Goal: Information Seeking & Learning: Learn about a topic

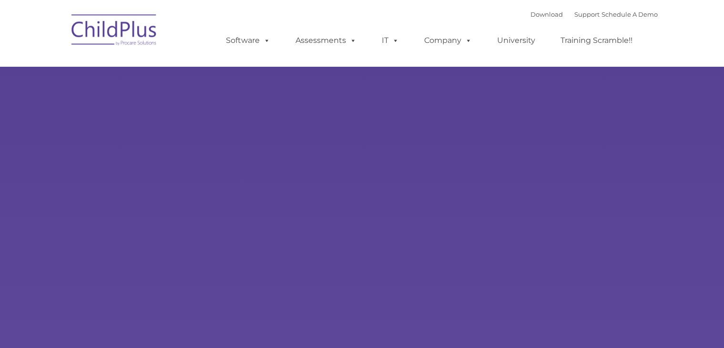
type input ""
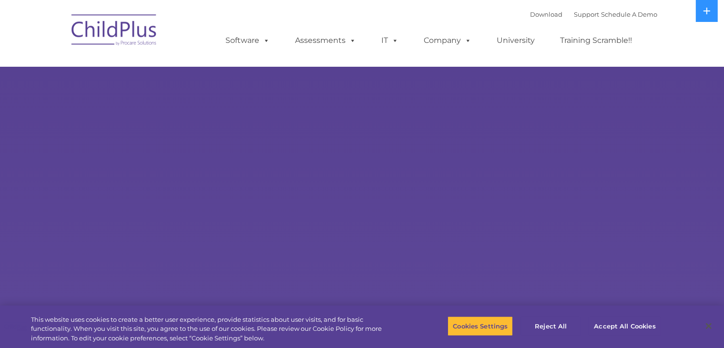
select select "MEDIUM"
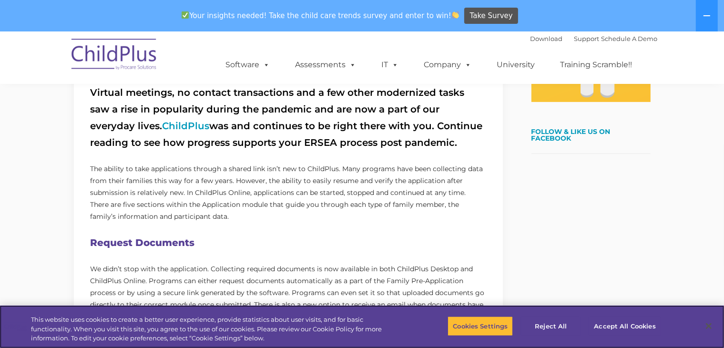
scroll to position [352, 0]
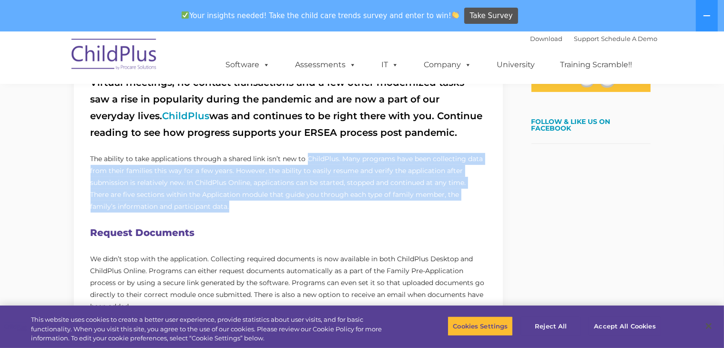
drag, startPoint x: 308, startPoint y: 159, endPoint x: 485, endPoint y: 203, distance: 181.8
click at [485, 203] on p "The ability to take applications through a shared link isn’t new to ChildPlus. …" at bounding box center [289, 183] width 396 height 60
copy p "ChildPlus. Many programs have been collecting data from their families this way…"
